Goal: Information Seeking & Learning: Obtain resource

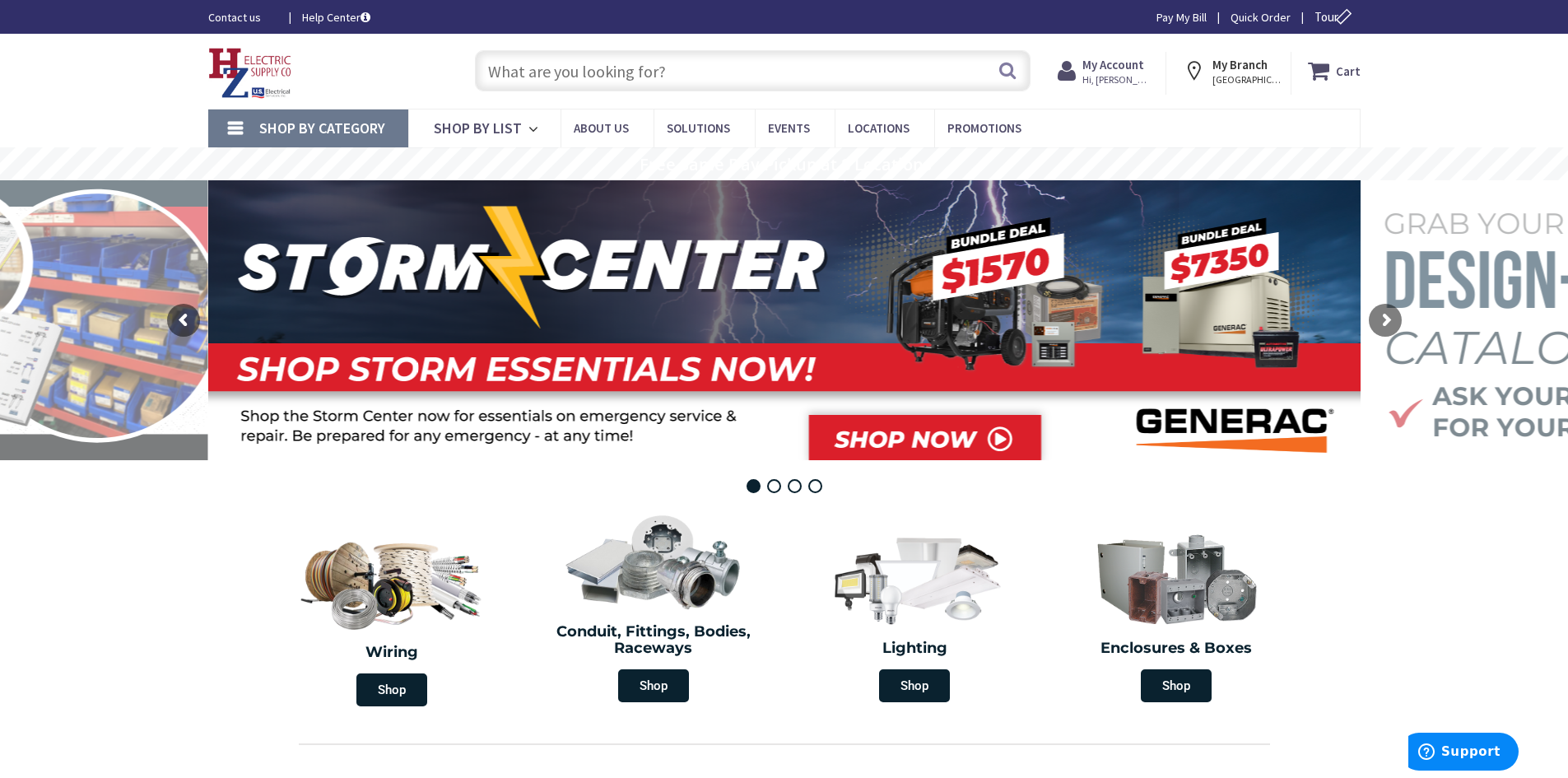
click at [566, 72] on input "text" at bounding box center [752, 71] width 556 height 42
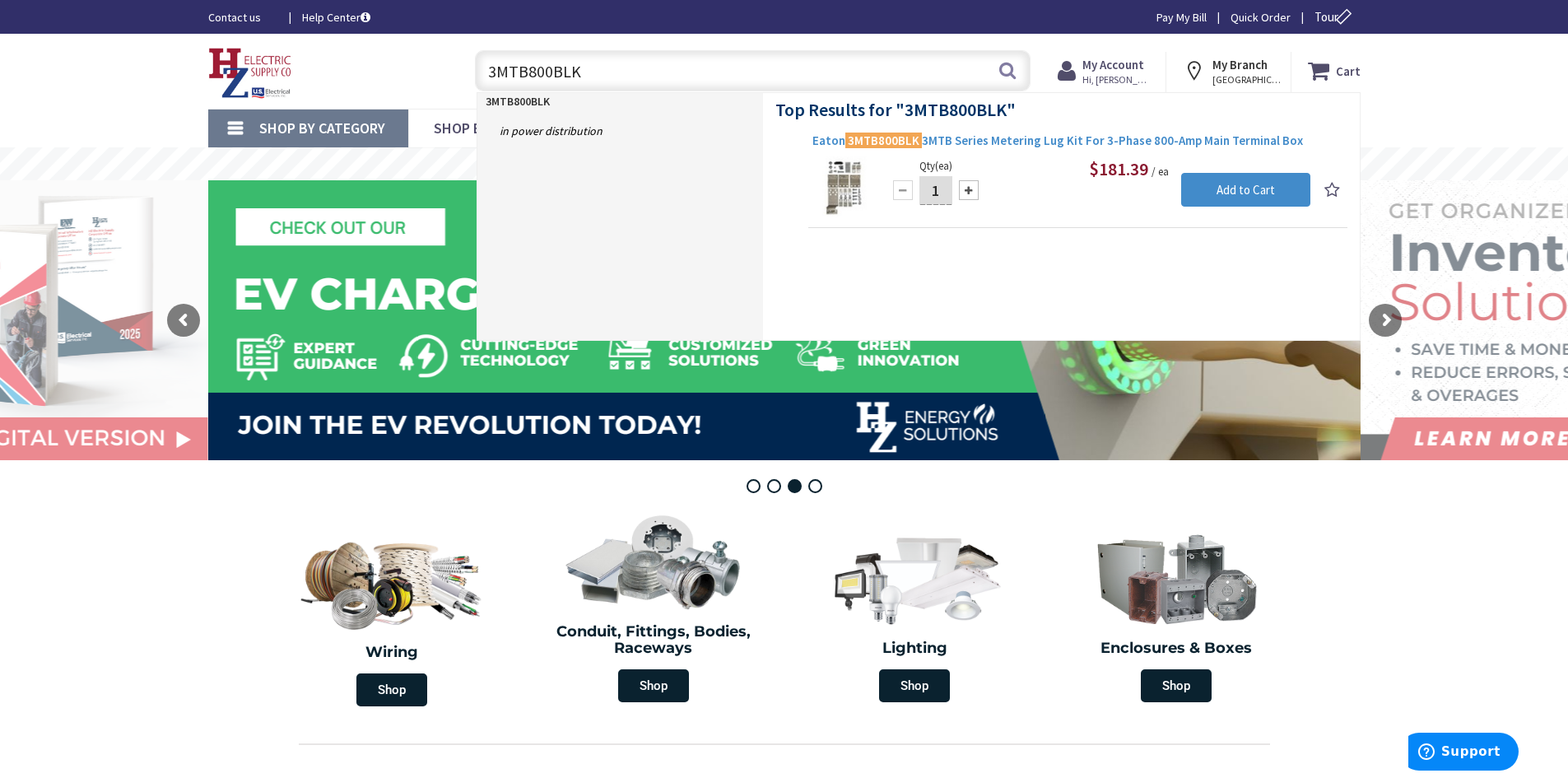
type input "3MTB800BLK"
click at [865, 144] on mark "3MTB800BLK" at bounding box center [884, 141] width 76 height 21
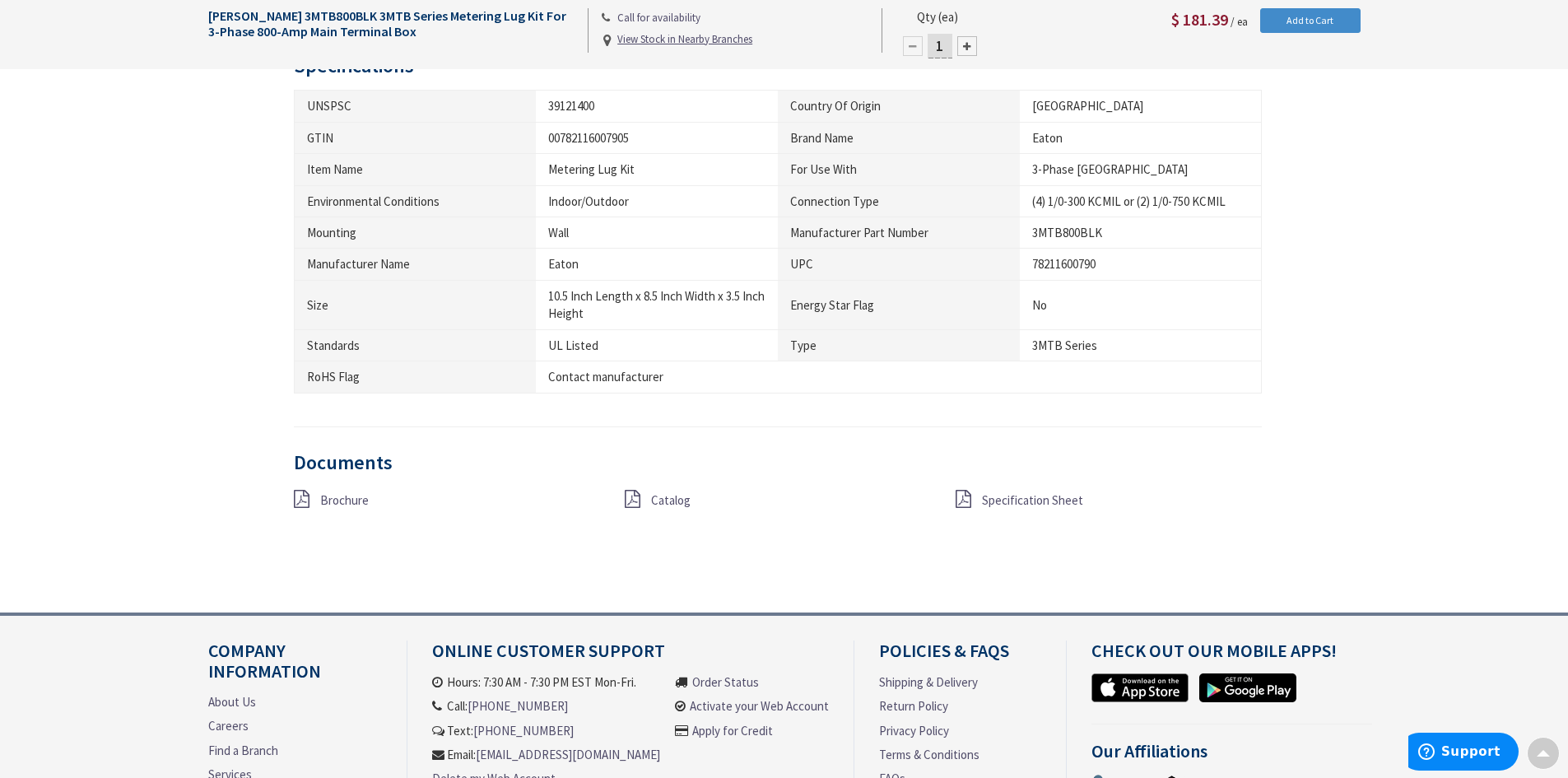
scroll to position [978, 0]
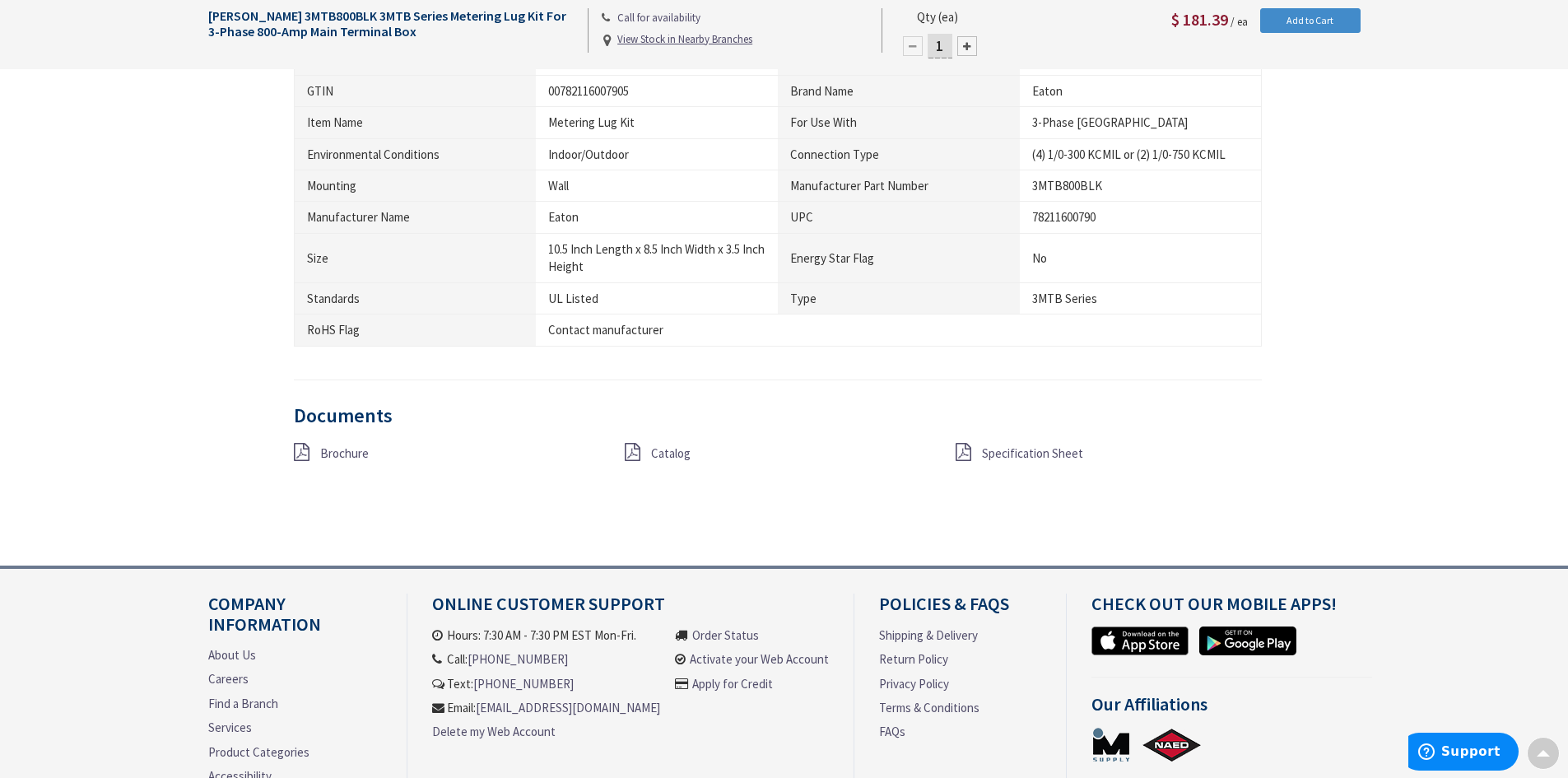
click at [1005, 453] on span "Specification Sheet" at bounding box center [1032, 453] width 101 height 16
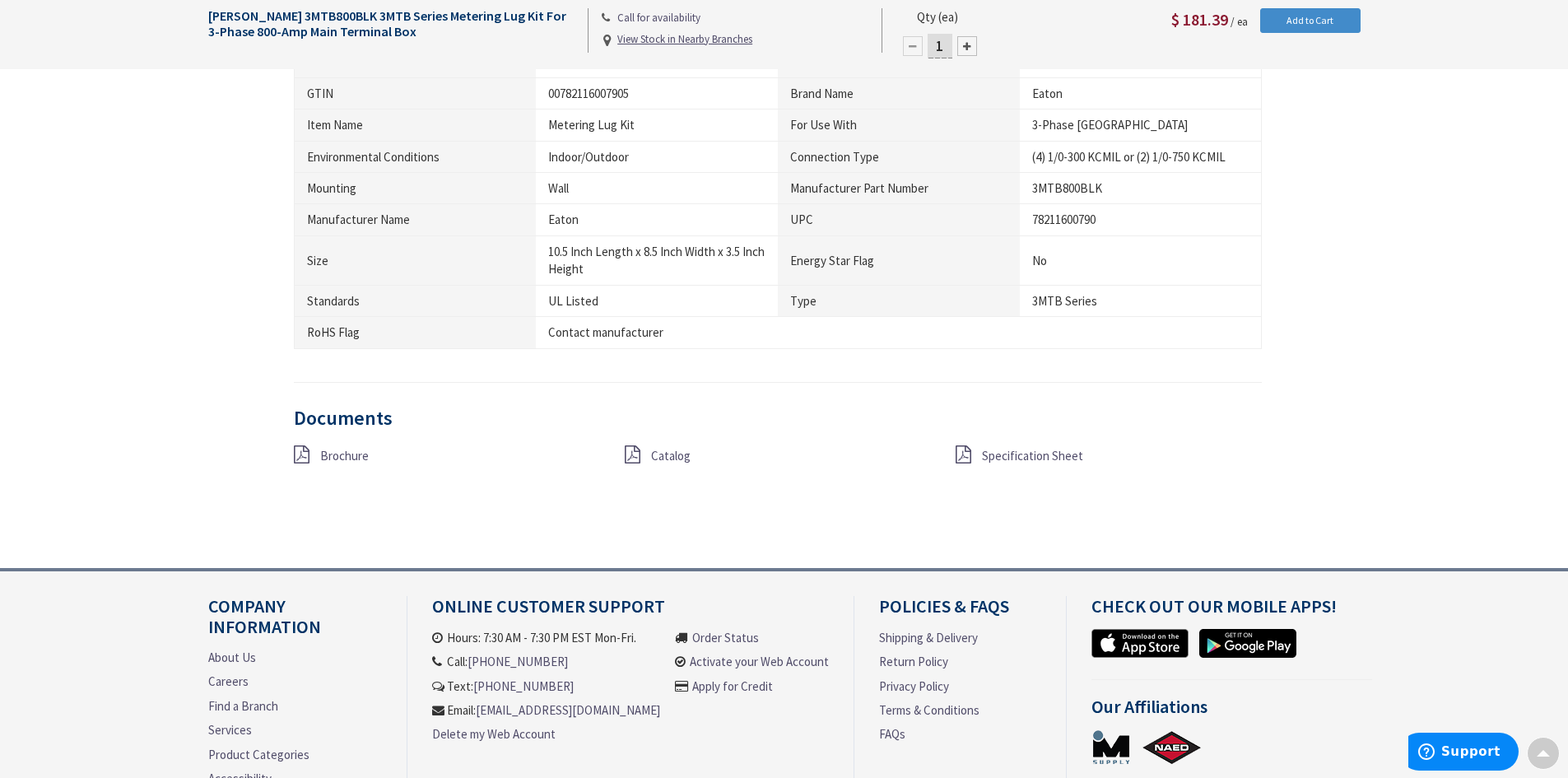
scroll to position [978, 0]
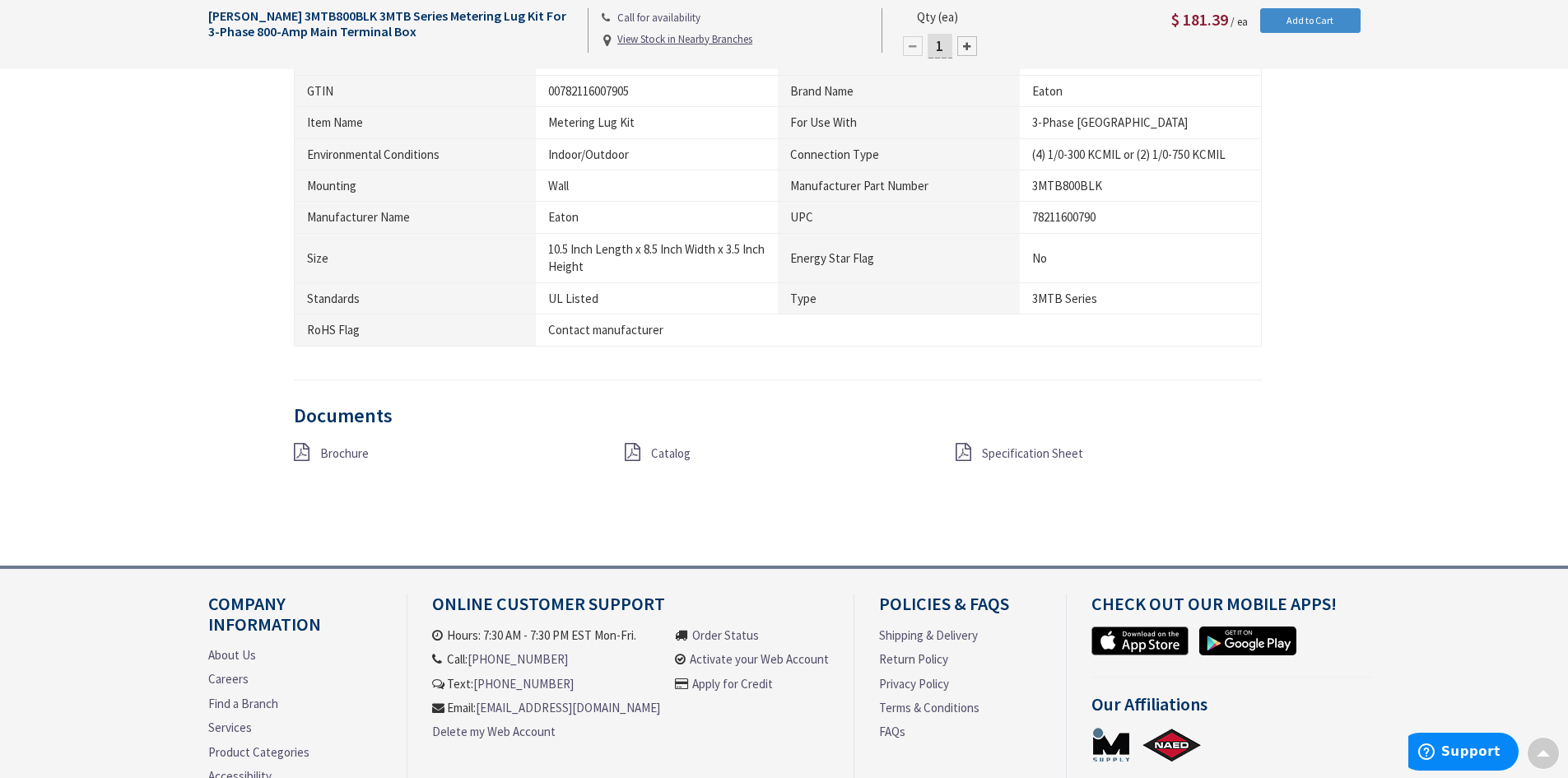
click at [329, 453] on span "Brochure" at bounding box center [344, 453] width 48 height 16
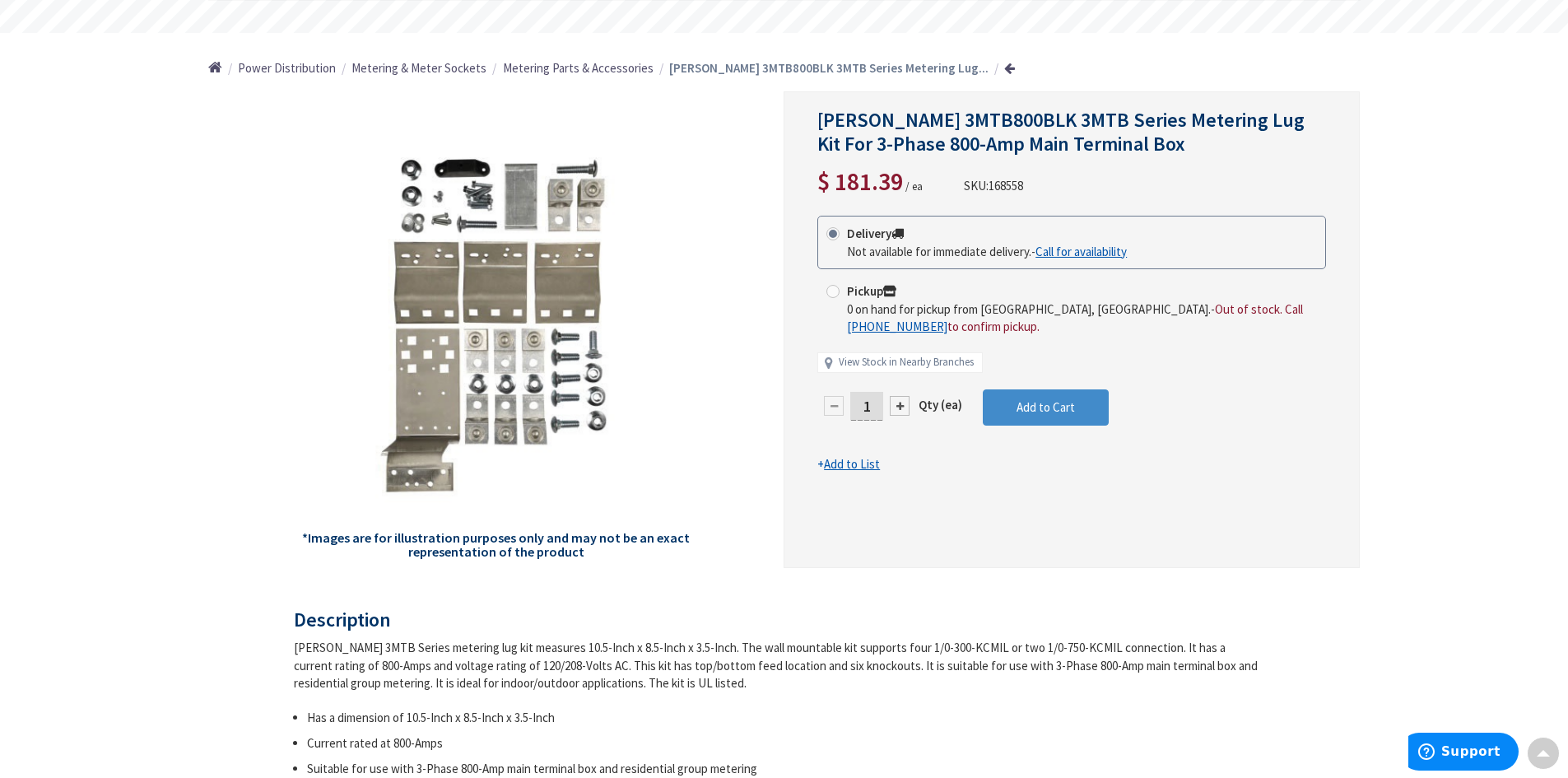
scroll to position [144, 0]
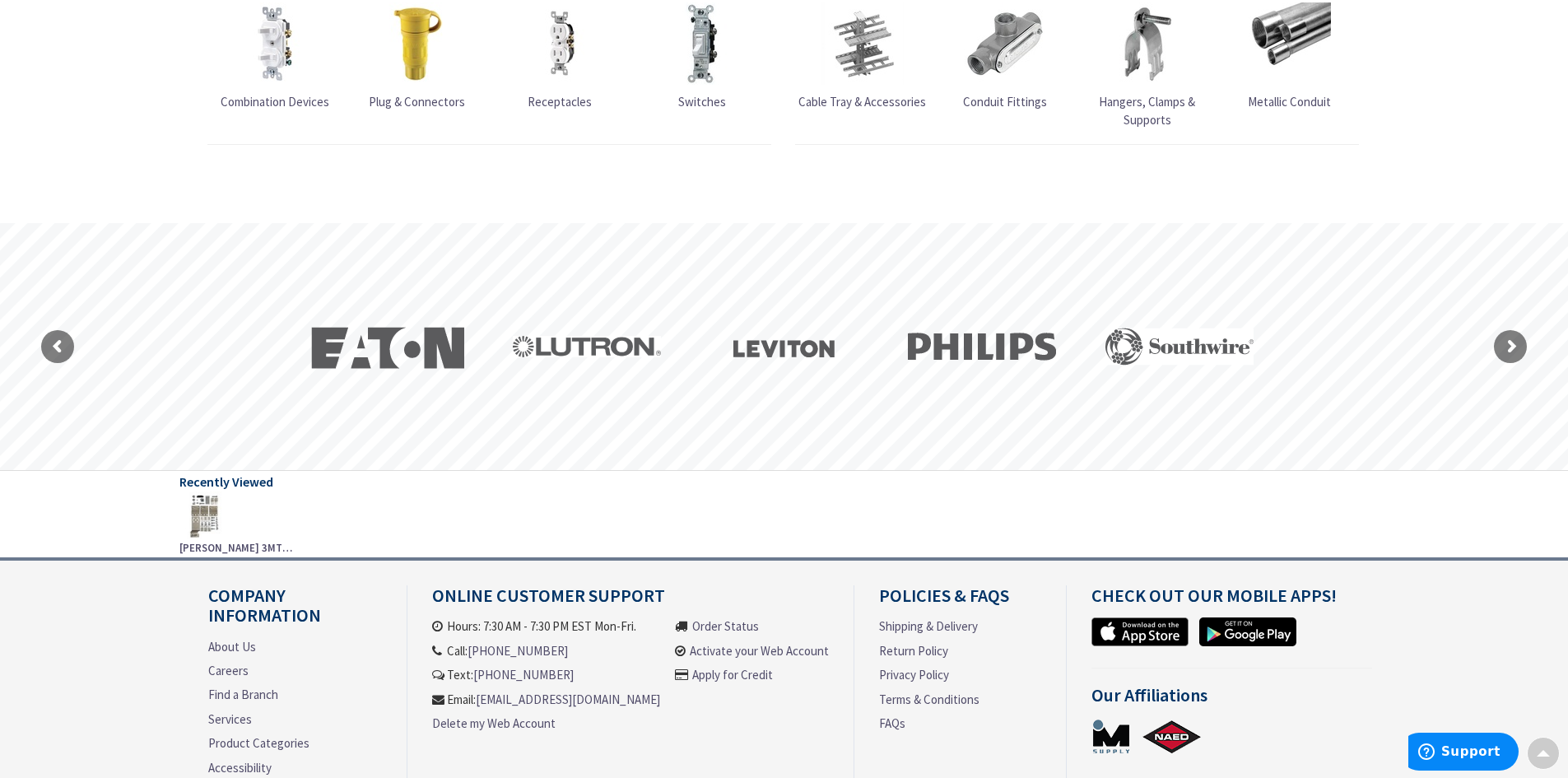
scroll to position [1845, 0]
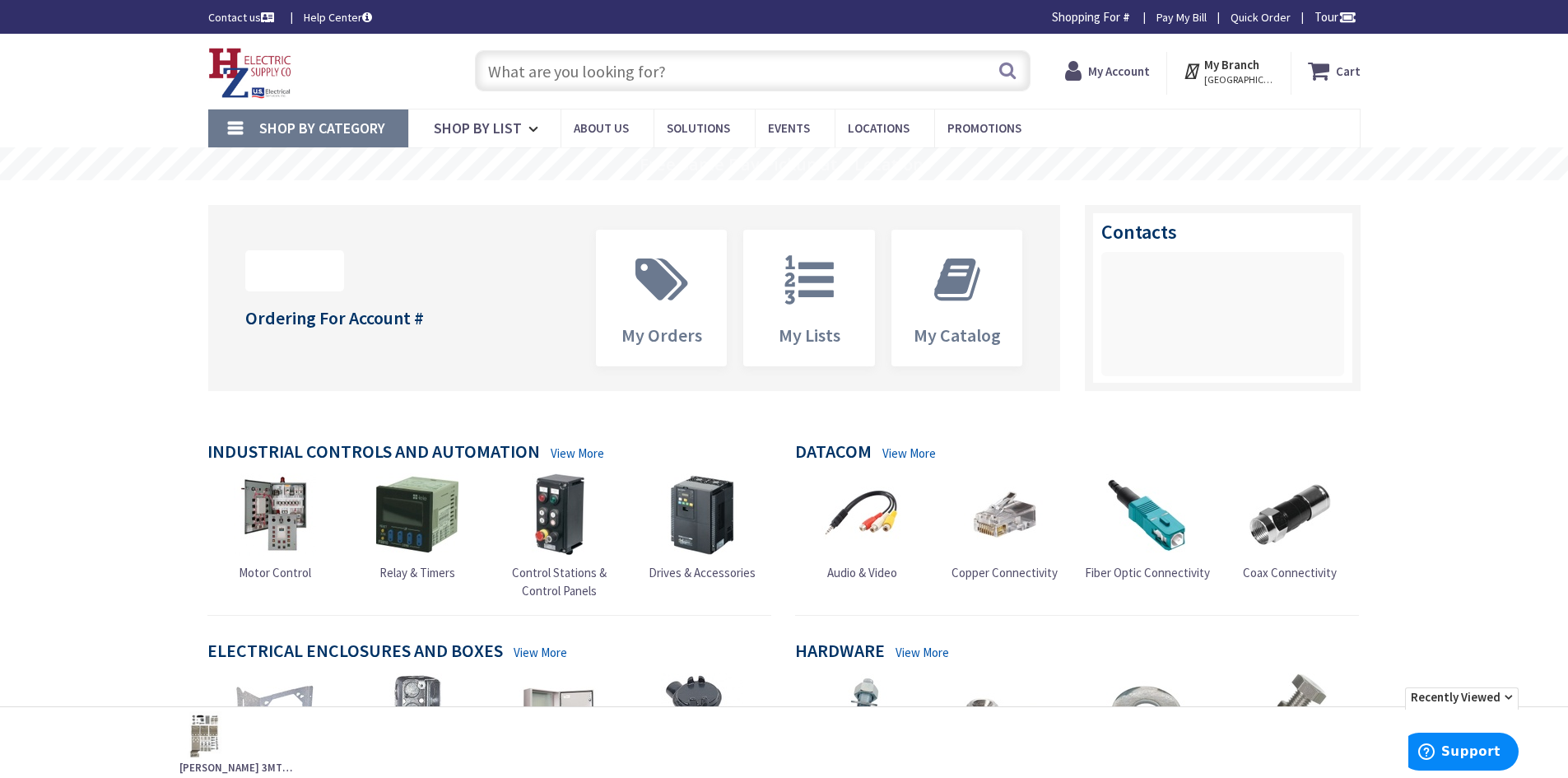
click at [623, 68] on input "text" at bounding box center [752, 71] width 556 height 42
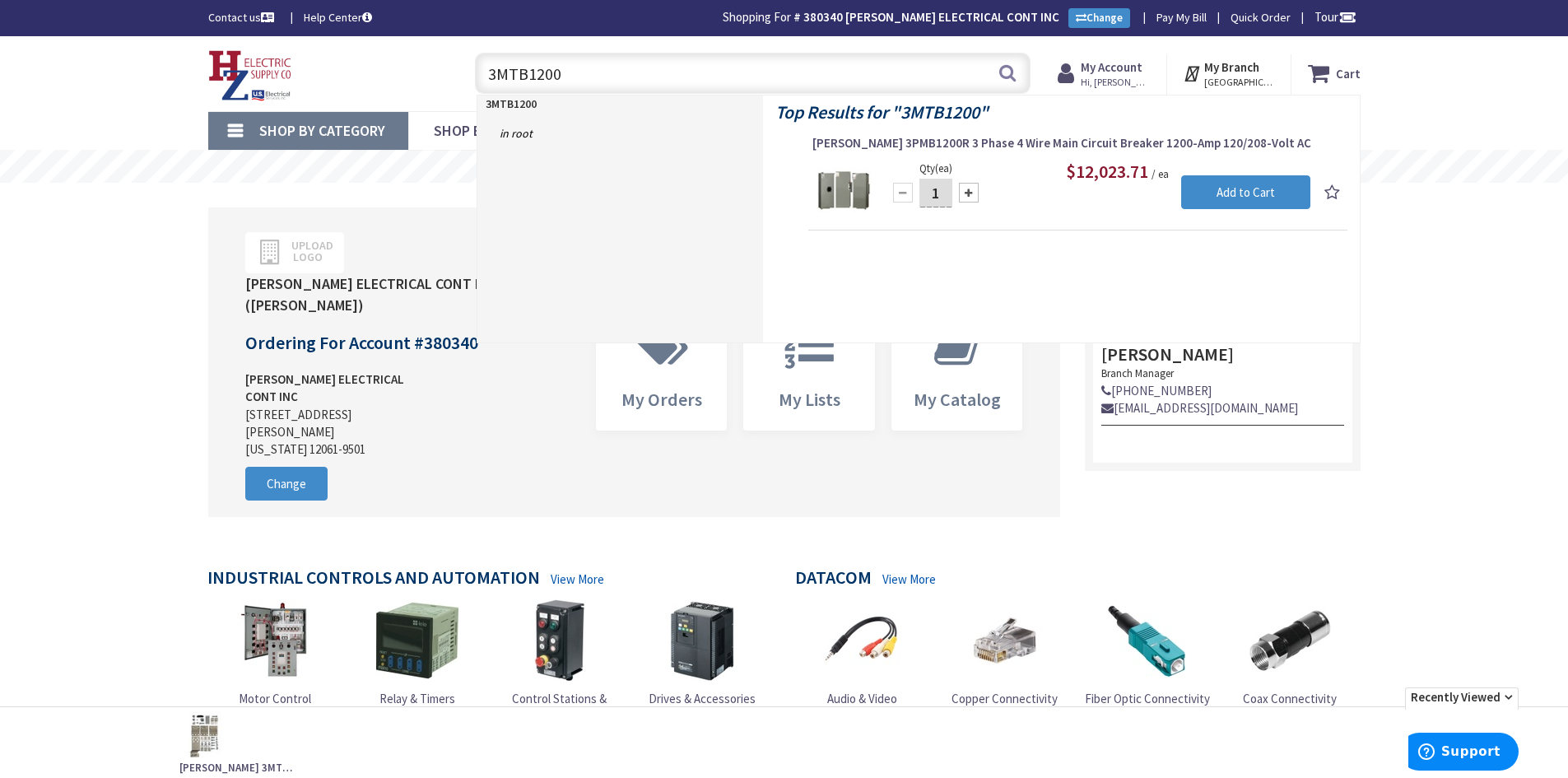
type input "3MTB120"
